Goal: Task Accomplishment & Management: Manage account settings

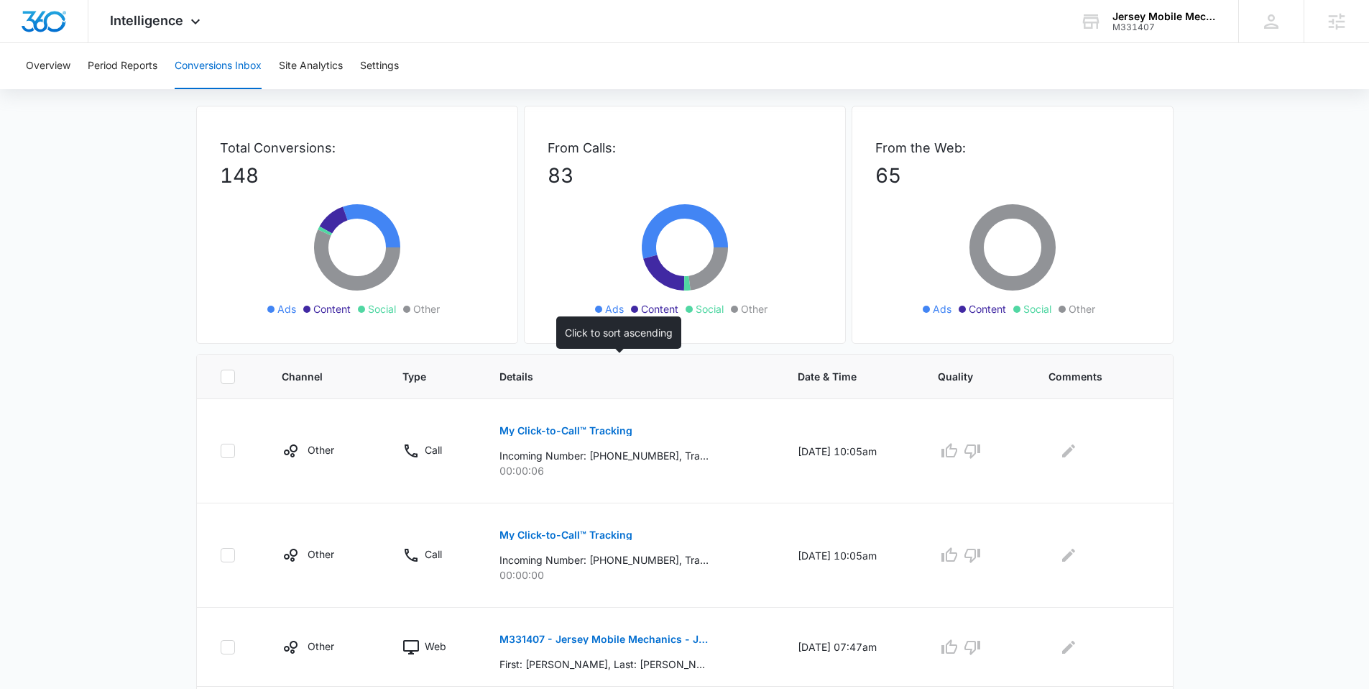
scroll to position [60, 0]
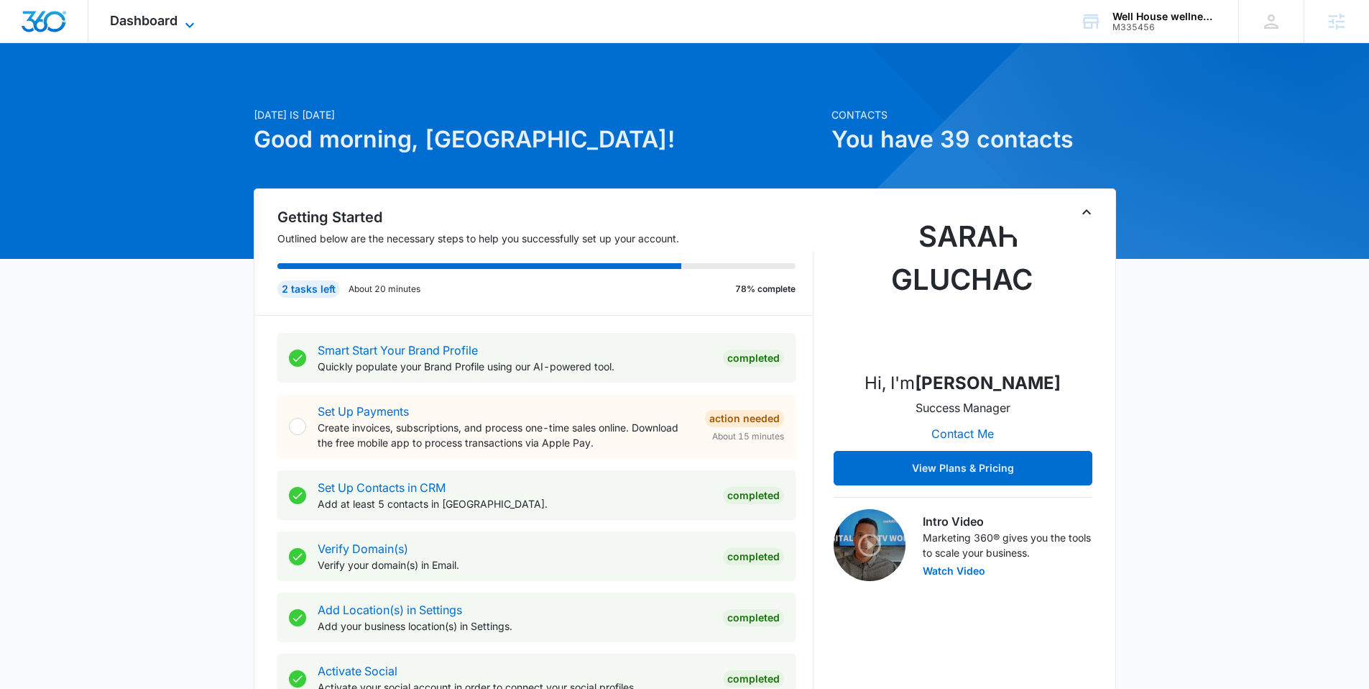
click at [183, 18] on icon at bounding box center [189, 25] width 17 height 17
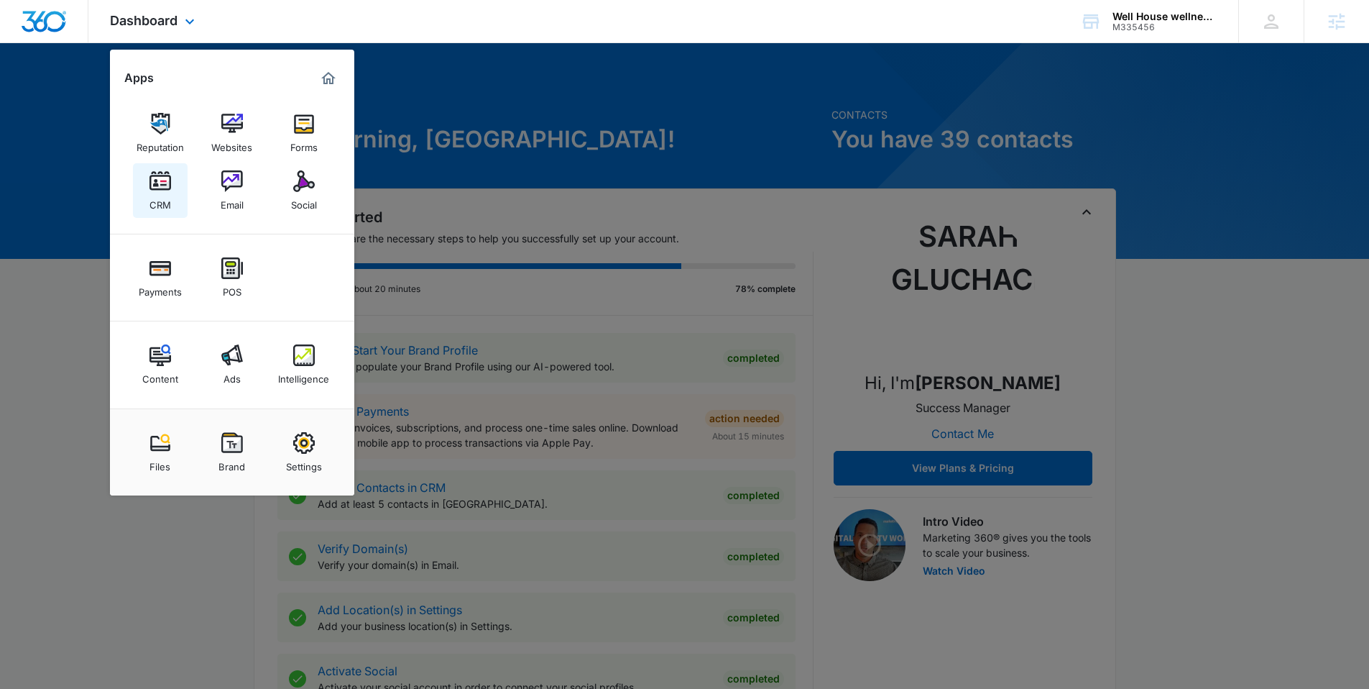
click at [160, 186] on img at bounding box center [161, 181] width 22 height 22
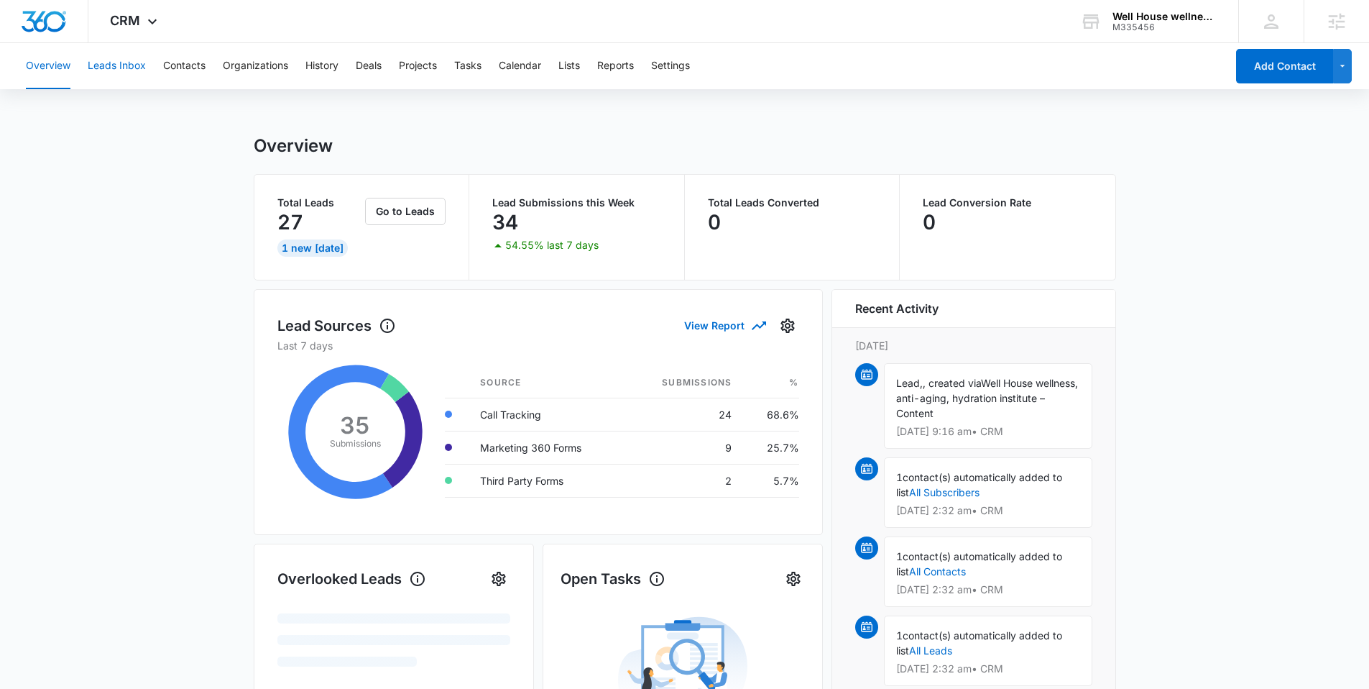
click at [121, 56] on button "Leads Inbox" at bounding box center [117, 66] width 58 height 46
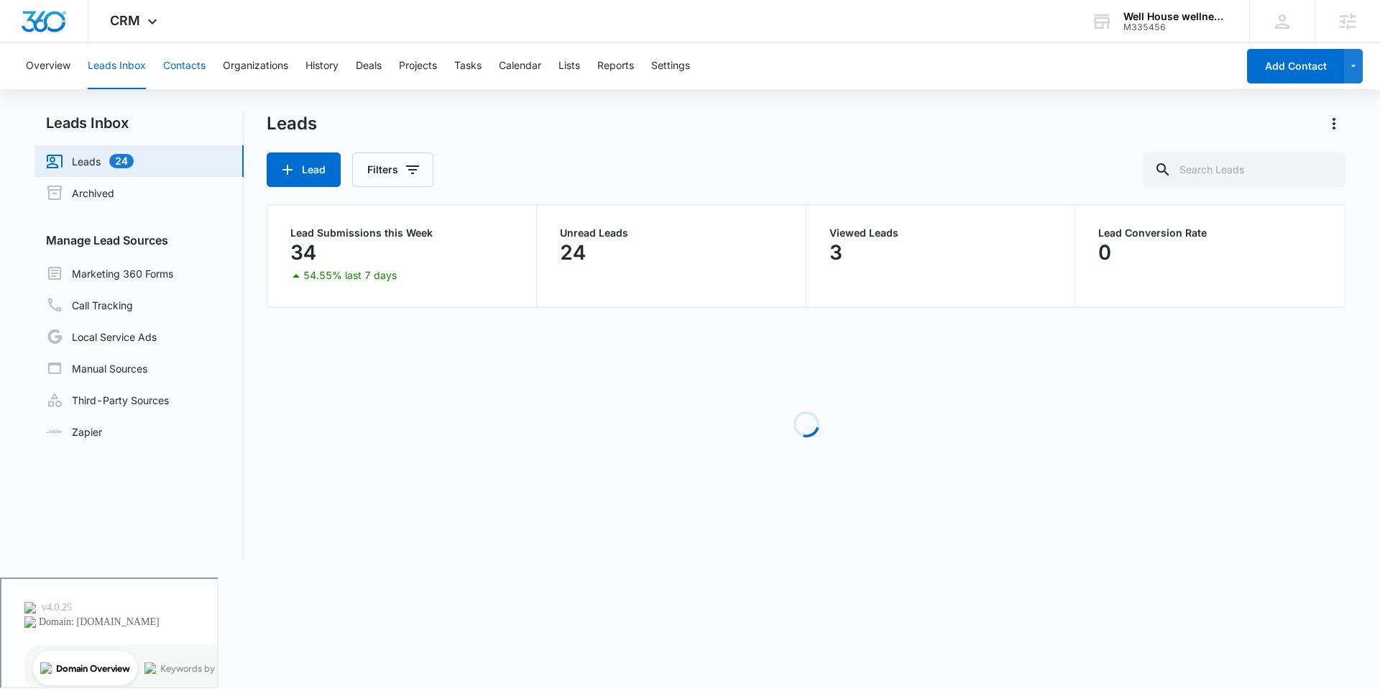
click at [188, 63] on button "Contacts" at bounding box center [184, 66] width 42 height 46
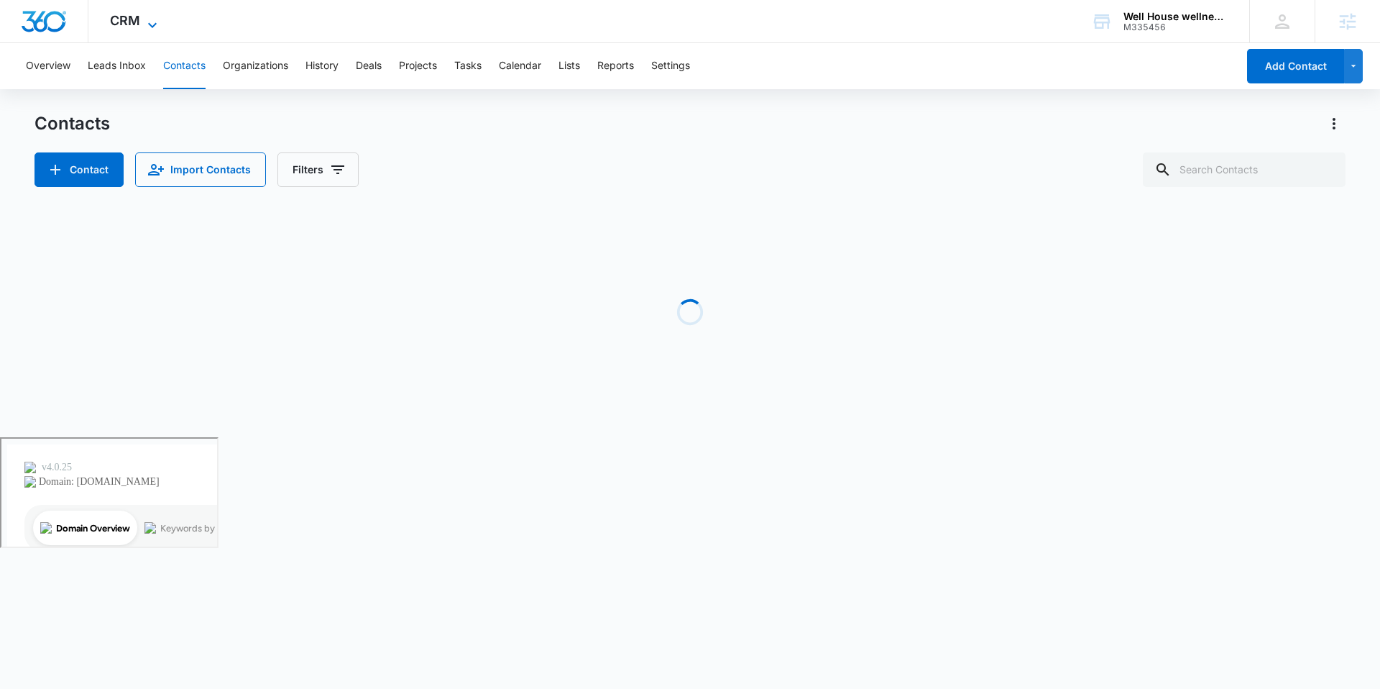
click at [146, 14] on div "CRM Apps Reputation Websites Forms CRM Email Social Payments POS Content Ads In…" at bounding box center [135, 21] width 94 height 42
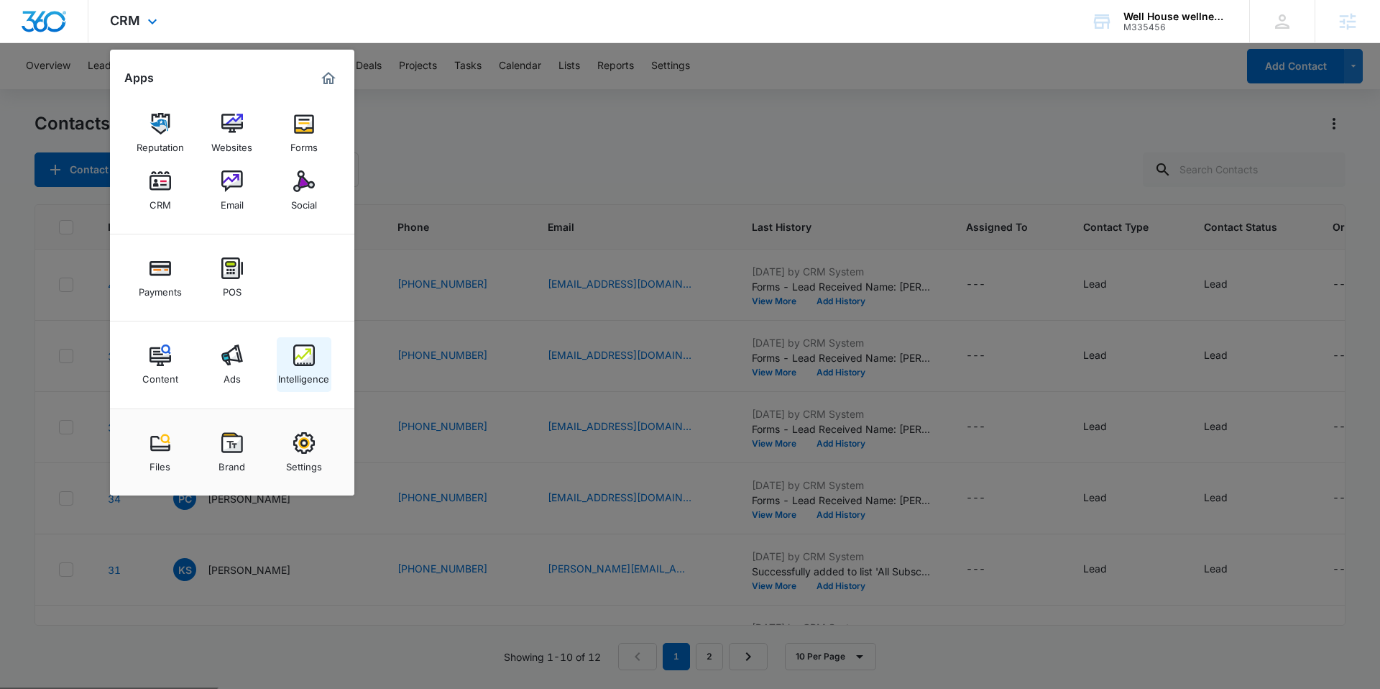
click at [318, 369] on div "Intelligence" at bounding box center [303, 375] width 51 height 19
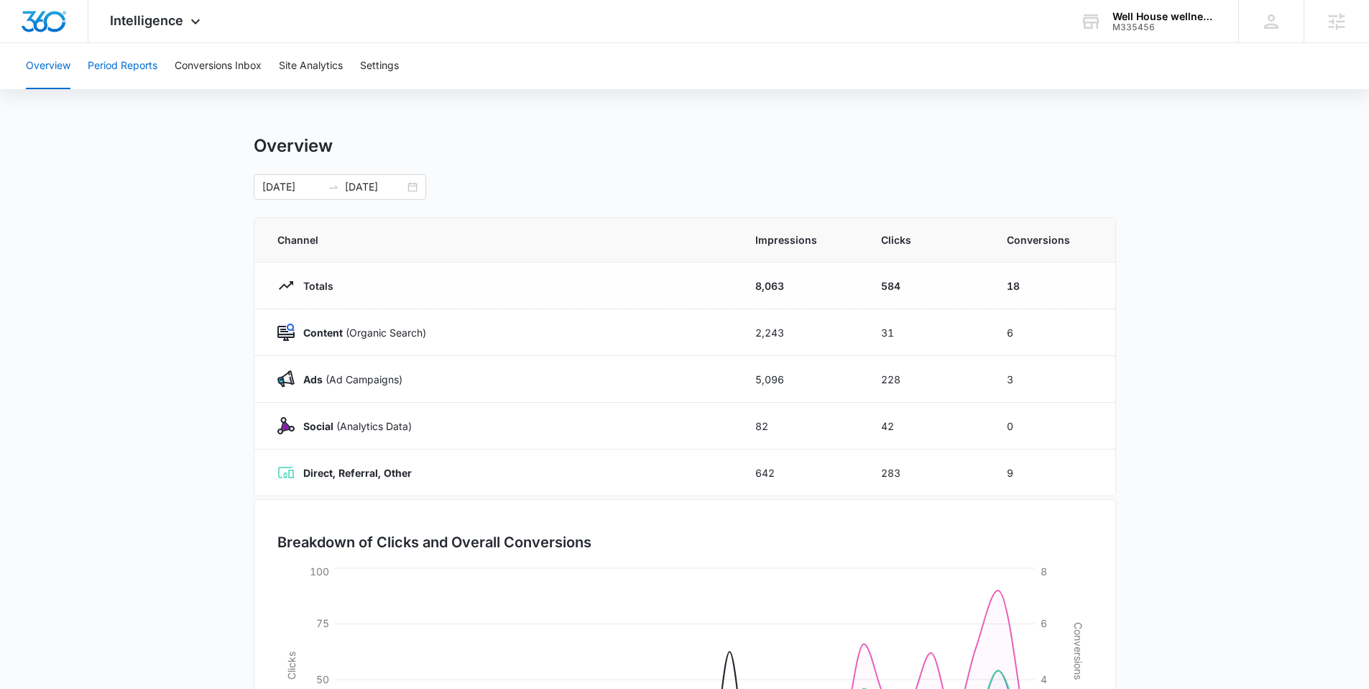
click at [140, 67] on button "Period Reports" at bounding box center [123, 66] width 70 height 46
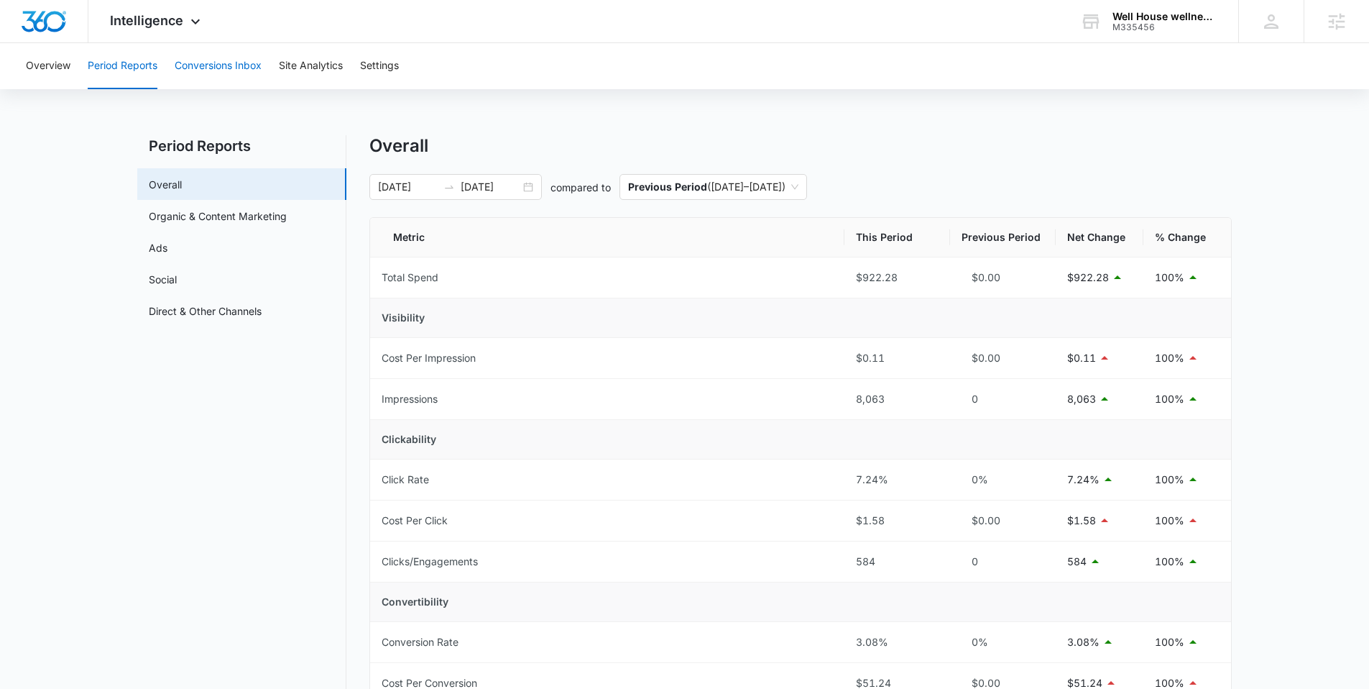
click at [232, 71] on button "Conversions Inbox" at bounding box center [218, 66] width 87 height 46
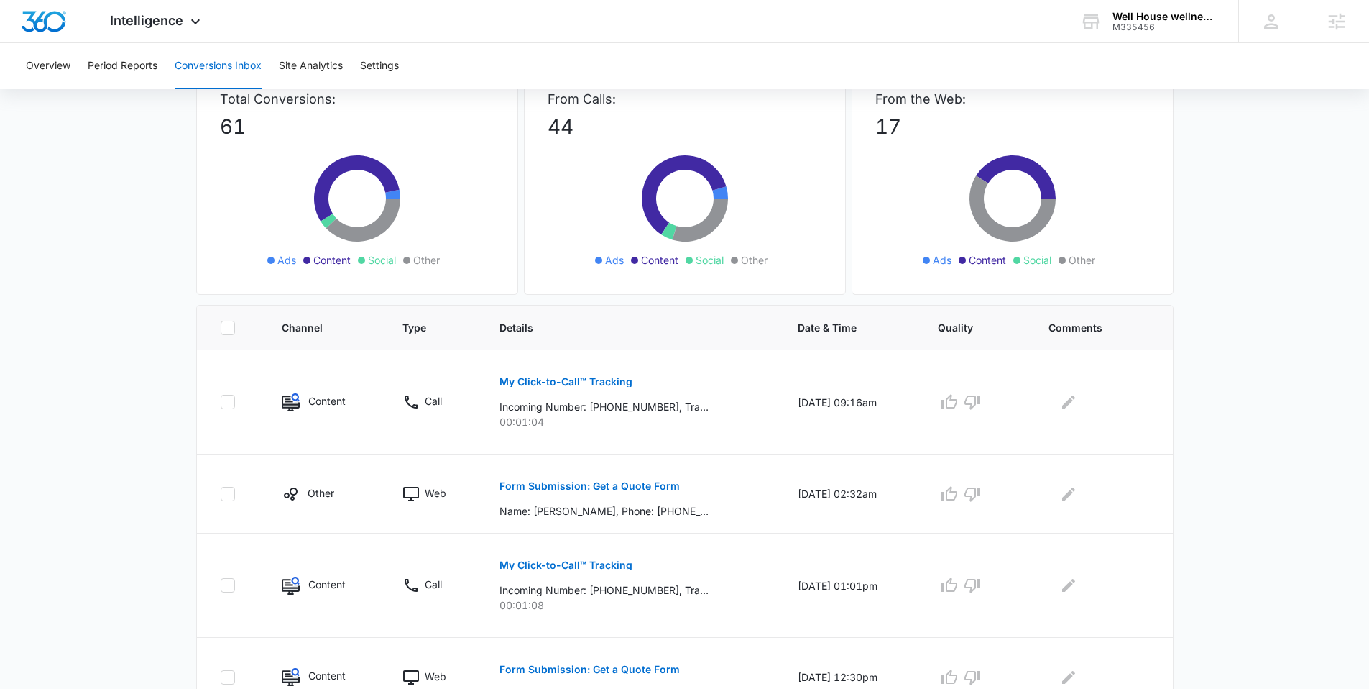
scroll to position [106, 0]
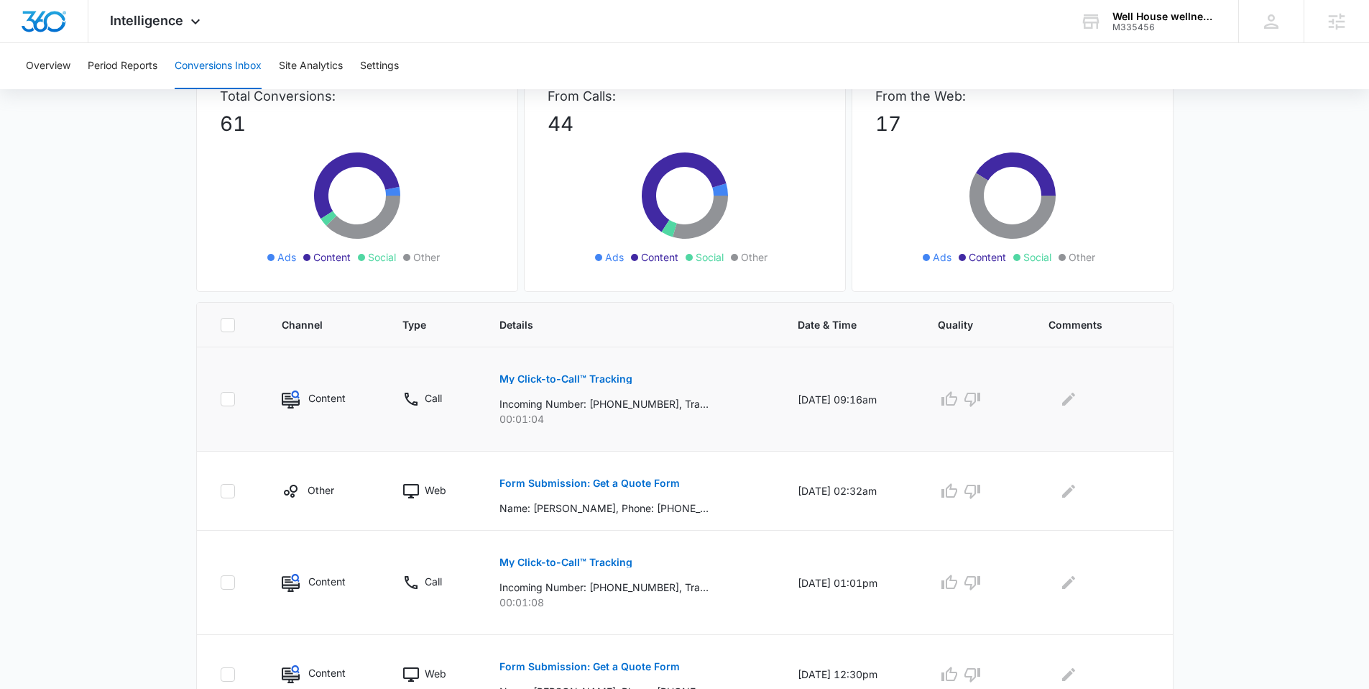
click at [553, 382] on p "My Click-to-Call™ Tracking" at bounding box center [566, 379] width 133 height 10
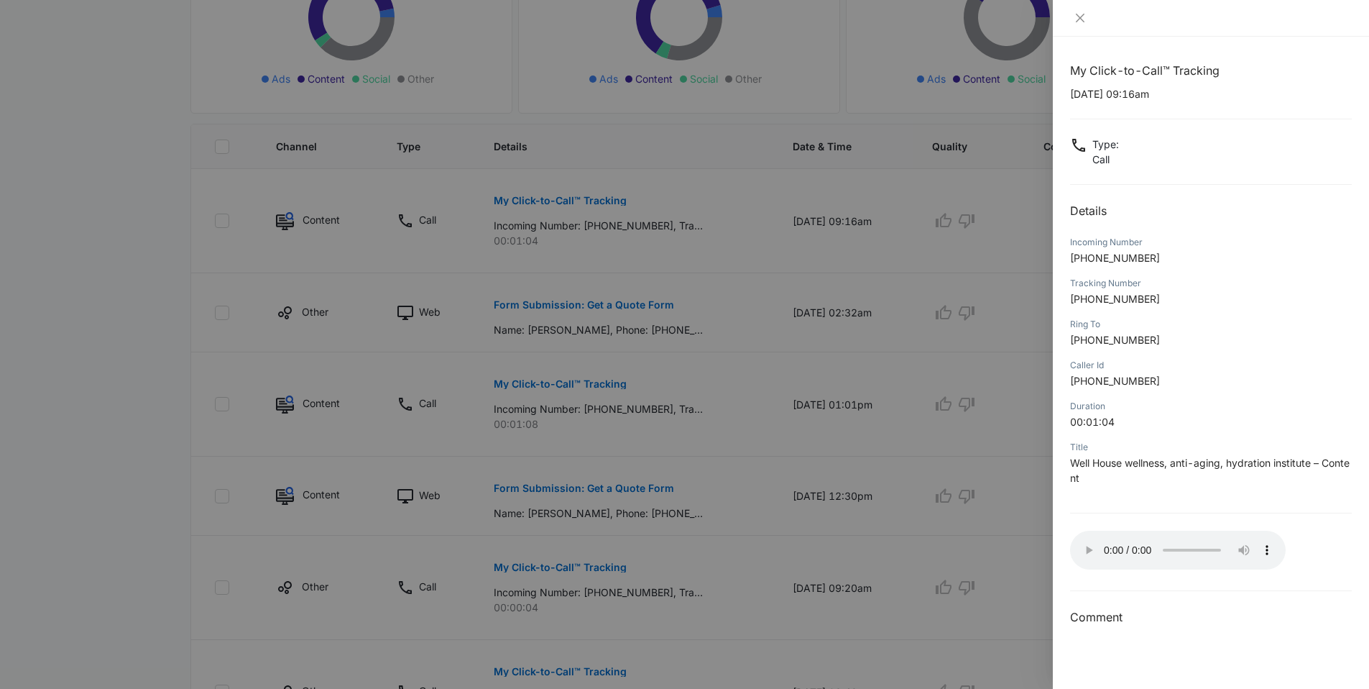
scroll to position [285, 0]
click at [1081, 18] on icon "close" at bounding box center [1081, 18] width 12 height 12
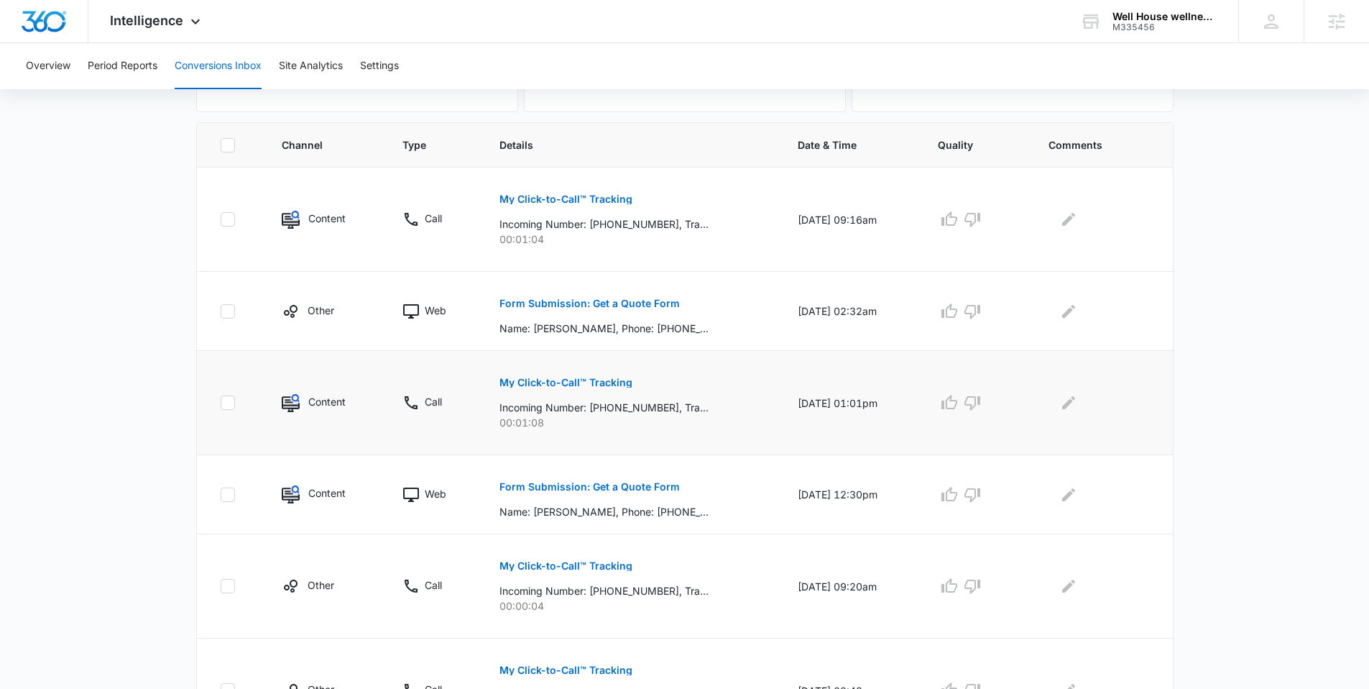
click at [544, 385] on p "My Click-to-Call™ Tracking" at bounding box center [566, 382] width 133 height 10
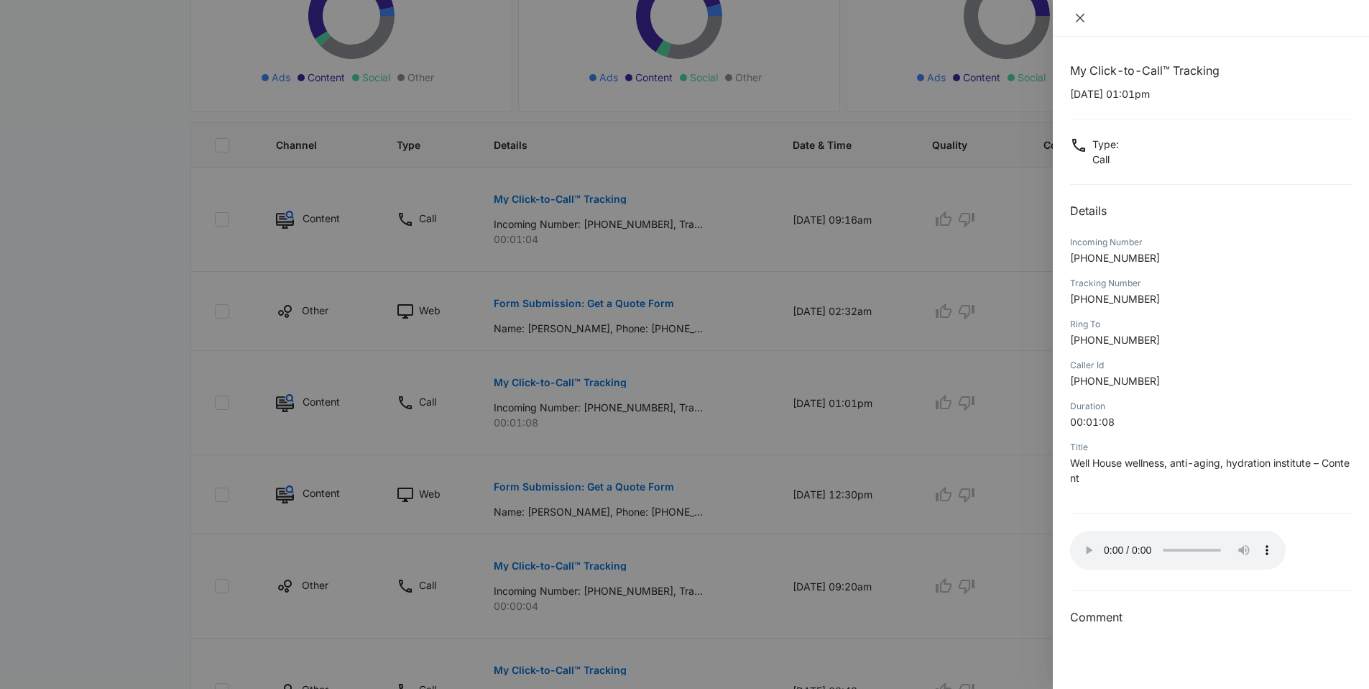
click at [1077, 21] on icon "close" at bounding box center [1080, 18] width 9 height 9
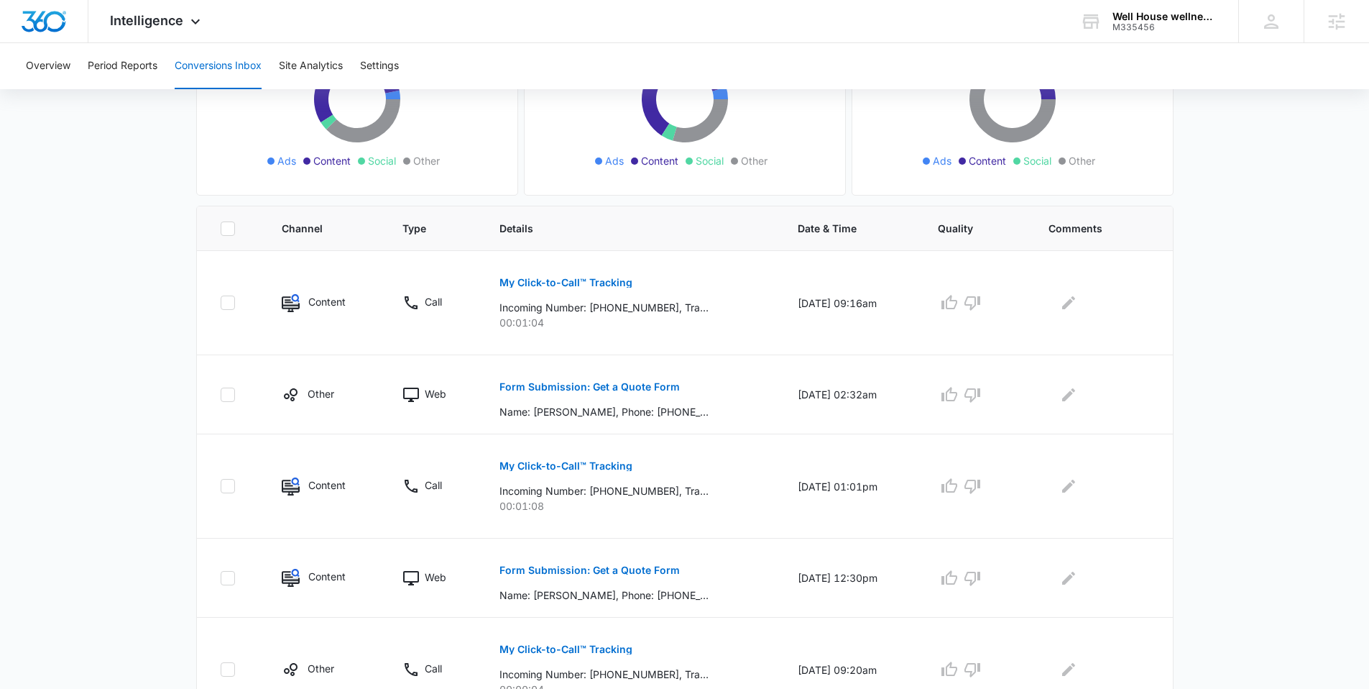
scroll to position [0, 0]
